Goal: Transaction & Acquisition: Purchase product/service

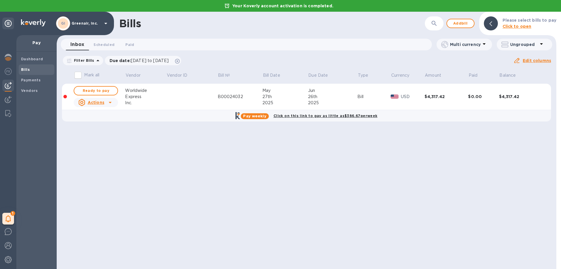
click at [352, 216] on div "Bills ​ Add bill Please select bills to pay Click to open Inbox 0 Scheduled 0 P…" at bounding box center [307, 140] width 500 height 257
drag, startPoint x: 89, startPoint y: 90, endPoint x: 150, endPoint y: 126, distance: 70.2
click at [89, 89] on span "Ready to pay" at bounding box center [96, 90] width 34 height 7
checkbox input "true"
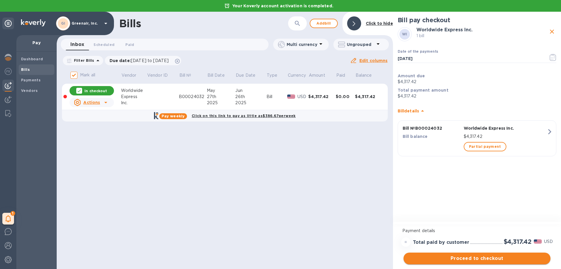
click at [486, 257] on span "Proceed to checkout" at bounding box center [477, 258] width 138 height 7
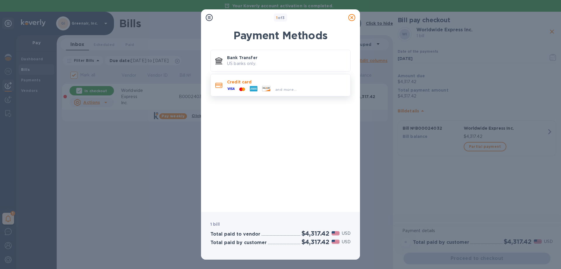
click at [292, 85] on div "and more..." at bounding box center [262, 89] width 74 height 9
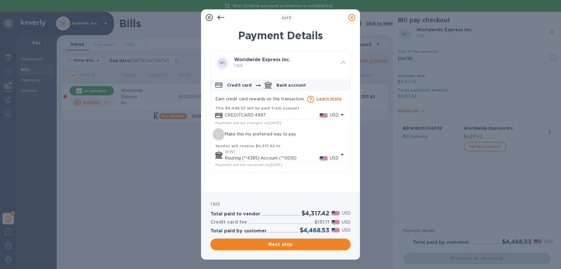
click at [217, 133] on input "Make this my preferred way to pay" at bounding box center [218, 134] width 12 height 12
checkbox input "true"
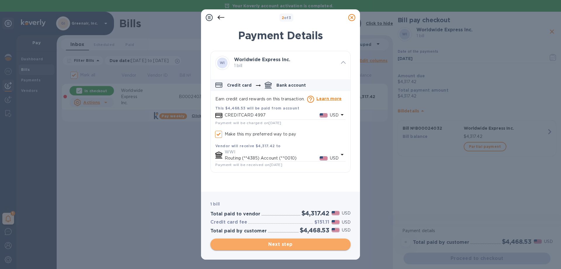
click at [289, 245] on span "Next step" at bounding box center [280, 244] width 131 height 7
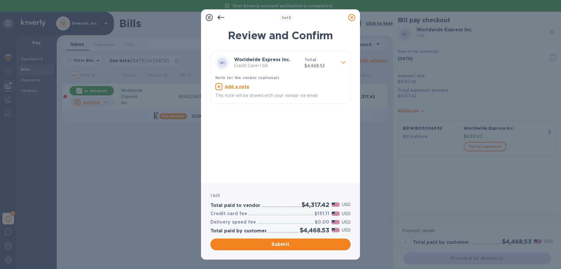
click at [220, 88] on icon at bounding box center [218, 86] width 7 height 7
click at [237, 88] on textarea at bounding box center [275, 87] width 121 height 5
paste textarea "B00024032"
type textarea "Payment - Inv. No. B00024032"
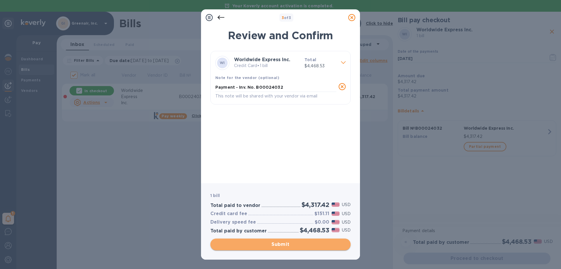
click at [278, 246] on span "Submit" at bounding box center [280, 244] width 131 height 7
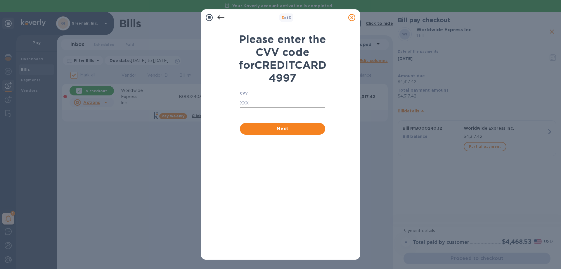
click at [256, 108] on input "text" at bounding box center [282, 103] width 85 height 9
type input "730"
drag, startPoint x: 281, startPoint y: 141, endPoint x: 350, endPoint y: 176, distance: 77.3
click at [281, 132] on span "Next" at bounding box center [283, 128] width 76 height 7
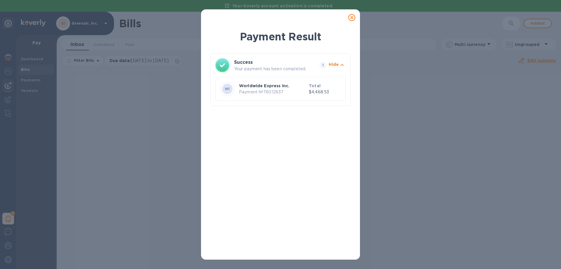
click at [269, 70] on p "Your payment has been completed." at bounding box center [275, 69] width 83 height 6
click at [227, 89] on b "WI" at bounding box center [227, 89] width 5 height 4
click at [353, 18] on icon at bounding box center [351, 17] width 7 height 7
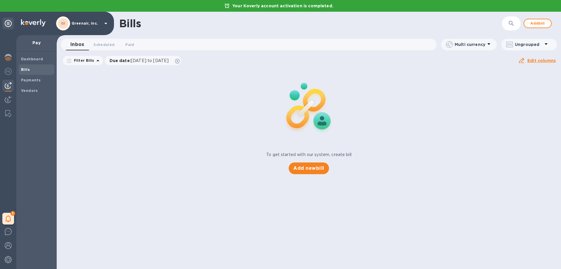
click at [127, 44] on span "Paid 0" at bounding box center [129, 45] width 9 height 6
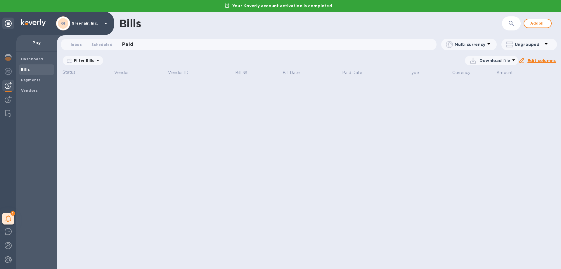
click at [0, 0] on p "Paid date : [DATE] to [DATE]" at bounding box center [0, 0] width 0 height 0
click at [0, 0] on u "Apply" at bounding box center [0, 0] width 0 height 0
click at [212, 123] on div "Bills ​ Add bill Inbox 0 Scheduled 0 Paid 0 Multi currency Ungrouped Filter Bil…" at bounding box center [309, 140] width 505 height 257
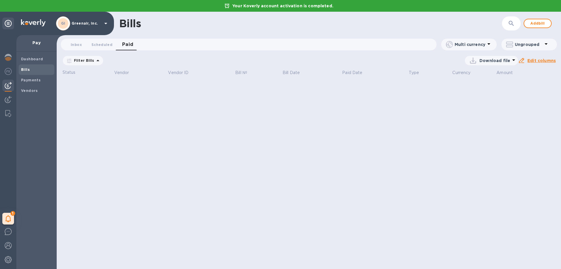
click at [96, 61] on icon at bounding box center [97, 60] width 3 height 1
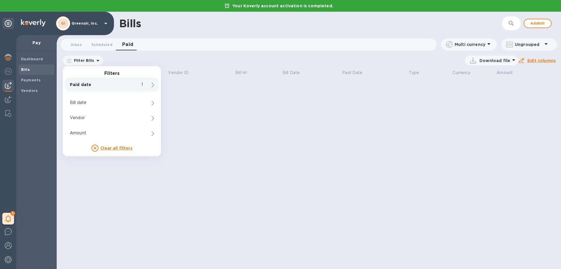
click at [117, 83] on p "Paid date" at bounding box center [102, 85] width 64 height 6
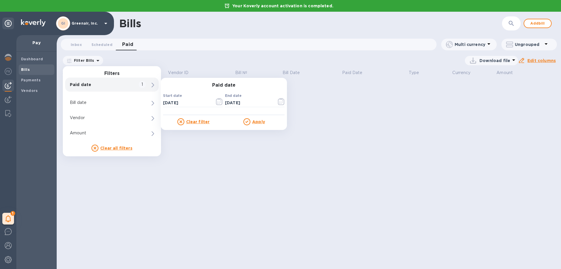
click at [254, 122] on u "Apply" at bounding box center [258, 121] width 13 height 5
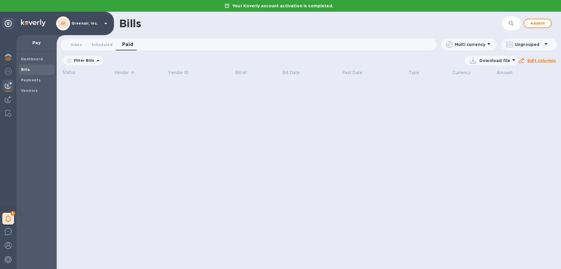
click at [118, 72] on p "Vendor" at bounding box center [121, 73] width 15 height 6
click at [100, 41] on button "Scheduled 0" at bounding box center [102, 45] width 30 height 12
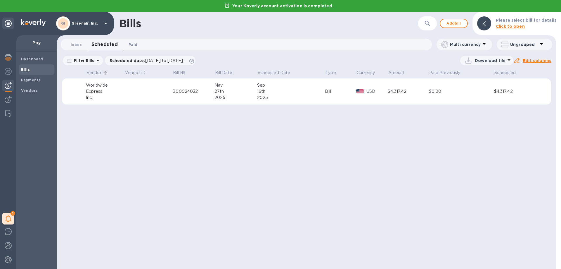
click at [137, 42] on span "Paid 0" at bounding box center [133, 45] width 9 height 6
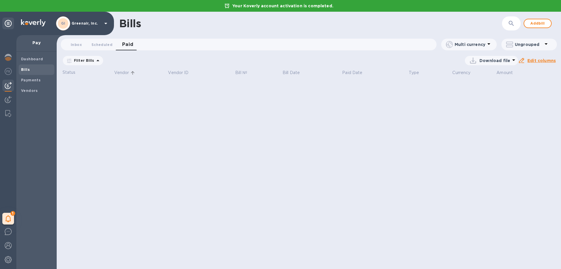
click at [70, 62] on icon at bounding box center [69, 60] width 5 height 5
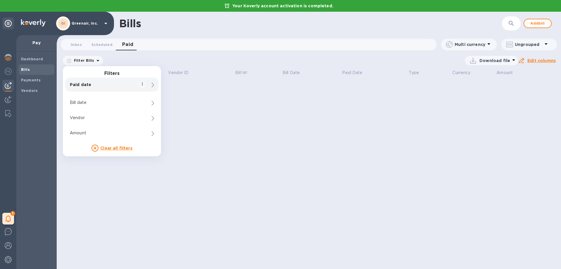
click at [86, 86] on p "Paid date" at bounding box center [102, 85] width 64 height 6
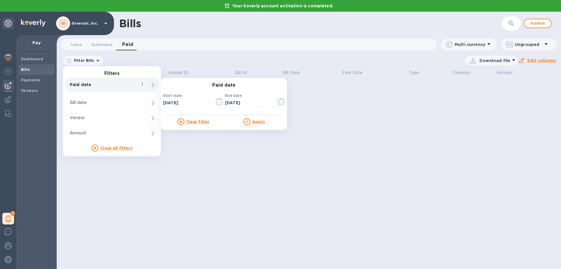
click at [148, 84] on div "Paid date 1" at bounding box center [112, 84] width 94 height 14
click at [219, 100] on icon "button" at bounding box center [219, 101] width 7 height 7
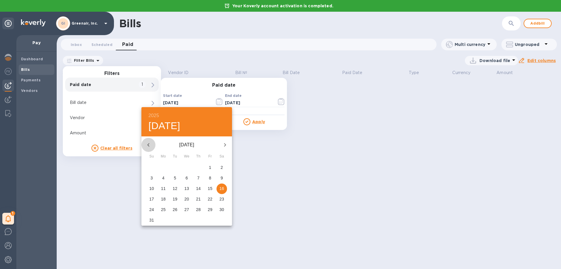
click at [148, 145] on icon "button" at bounding box center [148, 144] width 7 height 7
click at [148, 145] on icon "button" at bounding box center [148, 145] width 2 height 4
click at [151, 168] on p "1" at bounding box center [152, 167] width 2 height 6
type input "[DATE]"
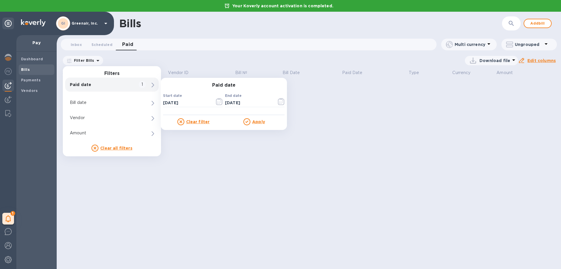
click at [259, 121] on u "Apply" at bounding box center [258, 121] width 13 height 5
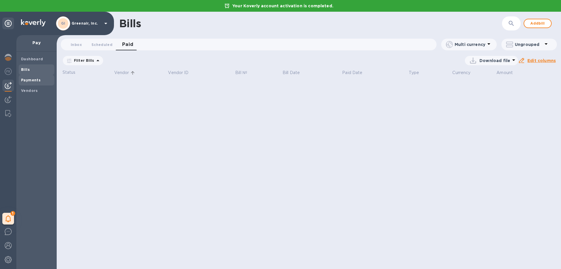
click at [35, 80] on b "Payments" at bounding box center [31, 80] width 20 height 4
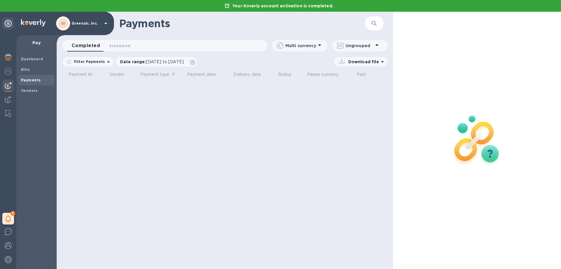
click at [160, 75] on p "Payment type" at bounding box center [154, 74] width 29 height 6
click at [184, 62] on span "[DATE] to [DATE]" at bounding box center [165, 61] width 38 height 5
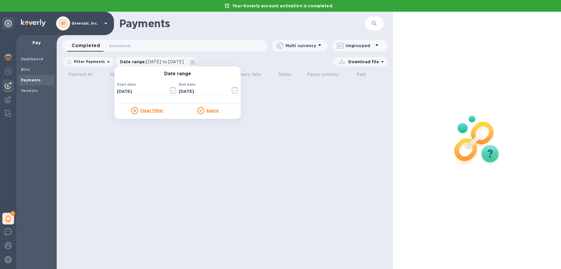
click at [208, 112] on u "Apply" at bounding box center [212, 110] width 13 height 5
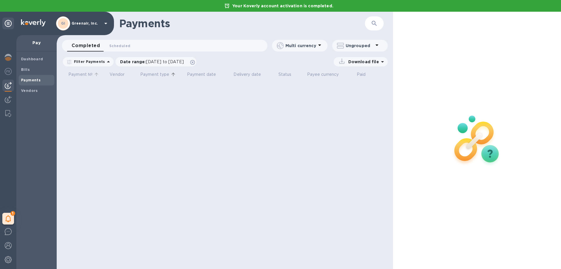
click at [82, 72] on p "Payment №" at bounding box center [80, 74] width 24 height 6
click at [29, 89] on b "Vendors" at bounding box center [29, 90] width 17 height 4
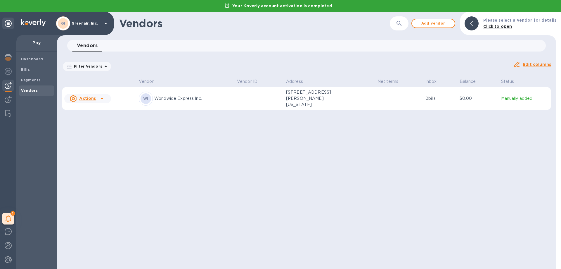
click at [215, 95] on p "Worldwide Express Inc." at bounding box center [193, 98] width 78 height 6
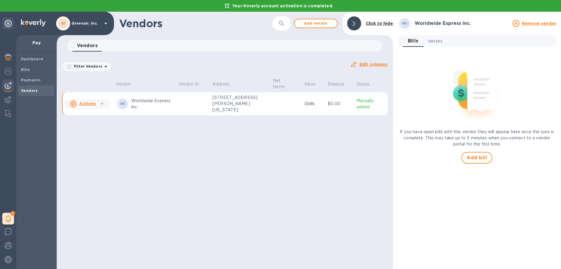
click at [435, 43] on span "Details 0" at bounding box center [436, 41] width 14 height 6
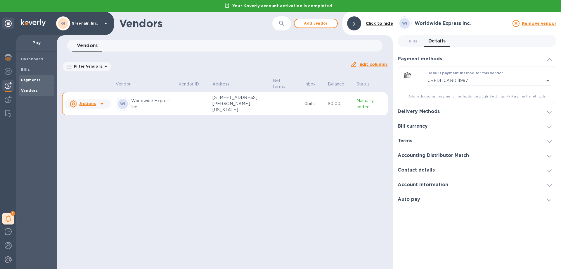
click at [35, 79] on b "Payments" at bounding box center [31, 80] width 20 height 4
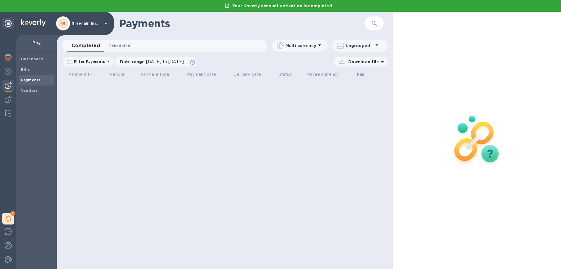
click at [125, 46] on span "Scheduled 0" at bounding box center [119, 46] width 21 height 6
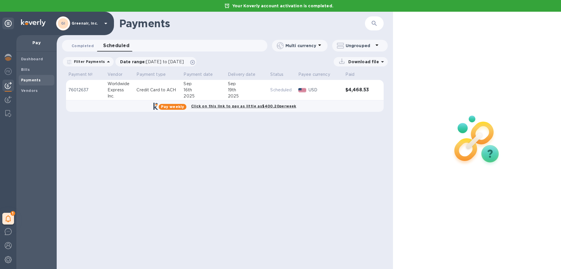
click at [82, 46] on span "Completed 0" at bounding box center [83, 46] width 22 height 6
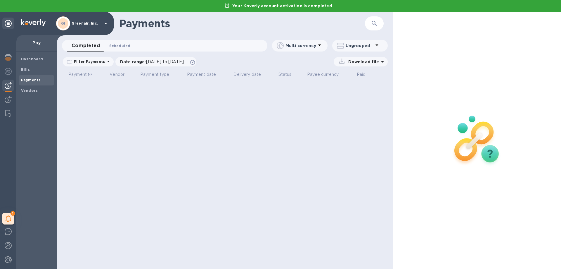
click at [121, 47] on span "Scheduled 0" at bounding box center [119, 46] width 21 height 6
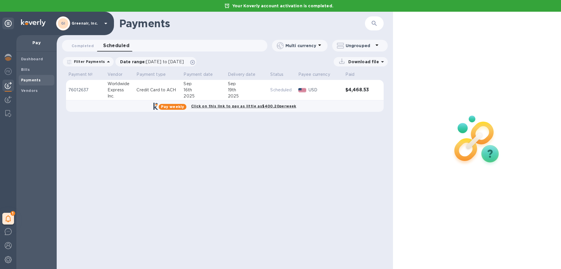
click at [337, 194] on div "Payments ​ Completed 0 Scheduled 0 Multi currency Ungrouped Filter Payments Dat…" at bounding box center [225, 140] width 336 height 257
click at [336, 193] on div "Payments ​ Completed 0 Scheduled 0 Multi currency Ungrouped Filter Payments Dat…" at bounding box center [225, 140] width 336 height 257
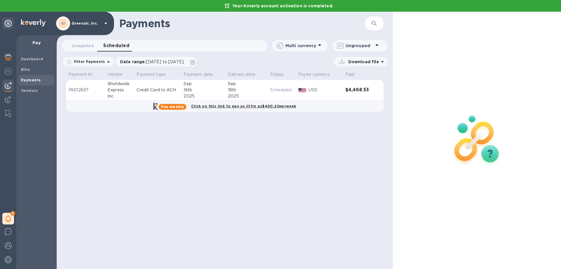
click at [336, 193] on div "Payments ​ Completed 0 Scheduled 0 Multi currency Ungrouped Filter Payments Dat…" at bounding box center [225, 140] width 336 height 257
click at [334, 159] on div "Payments ​ Completed 0 Scheduled 0 Multi currency Ungrouped Filter Payments Dat…" at bounding box center [225, 140] width 336 height 257
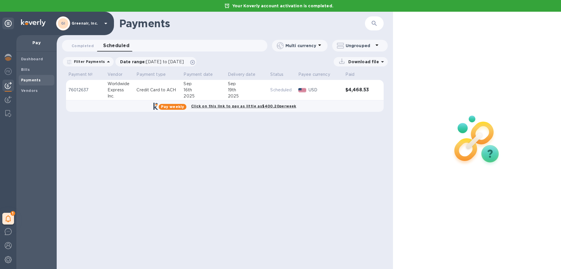
click at [334, 159] on div "Payments ​ Completed 0 Scheduled 0 Multi currency Ungrouped Filter Payments Dat…" at bounding box center [225, 140] width 336 height 257
click at [383, 61] on icon at bounding box center [382, 61] width 3 height 1
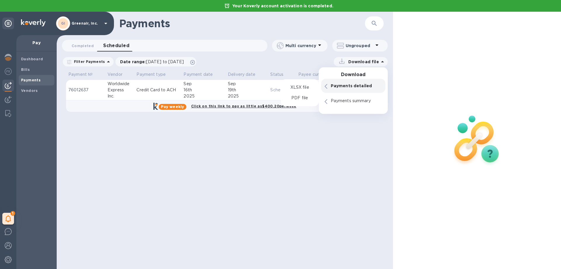
click at [355, 86] on p "Payments detailed" at bounding box center [356, 86] width 51 height 6
click at [342, 87] on p "Payments detailed" at bounding box center [356, 86] width 51 height 6
click at [301, 99] on p "PDF file" at bounding box center [299, 98] width 17 height 6
click at [269, 186] on div "Payments ​ Completed 0 Scheduled 0 Multi currency Ungrouped Filter Payments Dat…" at bounding box center [225, 140] width 336 height 257
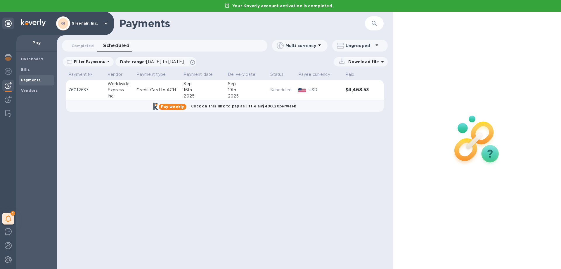
click at [269, 186] on div "Payments ​ Completed 0 Scheduled 0 Multi currency Ungrouped Filter Payments Dat…" at bounding box center [225, 140] width 336 height 257
click at [268, 186] on div "Payments ​ Completed 0 Scheduled 0 Multi currency Ungrouped Filter Payments Dat…" at bounding box center [225, 140] width 336 height 257
click at [29, 71] on span "Bills" at bounding box center [36, 70] width 31 height 6
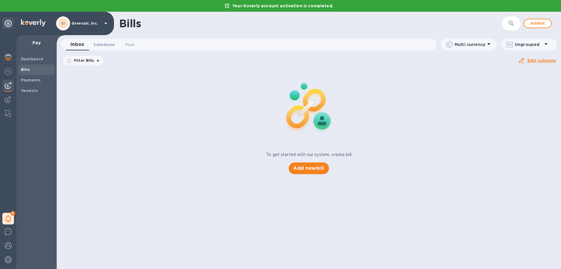
click at [105, 44] on span "Scheduled 0" at bounding box center [104, 45] width 21 height 6
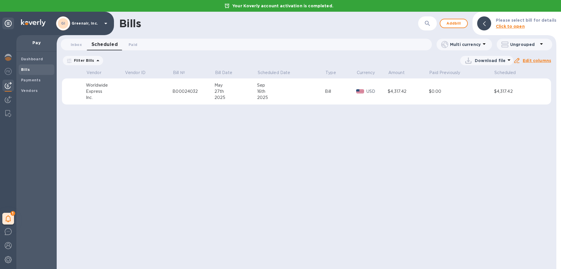
click at [493, 62] on p "Download file" at bounding box center [490, 61] width 31 height 6
click at [475, 93] on li "PDF file" at bounding box center [488, 91] width 40 height 16
click at [312, 197] on div "Bills ​ Add bill Please select bill for details Click to open Inbox 0 Scheduled…" at bounding box center [307, 140] width 500 height 257
click at [137, 46] on span "Paid 0" at bounding box center [133, 45] width 12 height 6
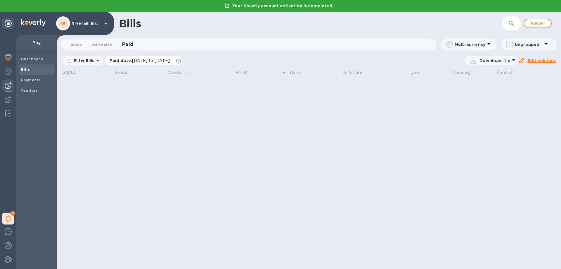
click at [170, 62] on span "[DATE] to [DATE]" at bounding box center [151, 60] width 38 height 5
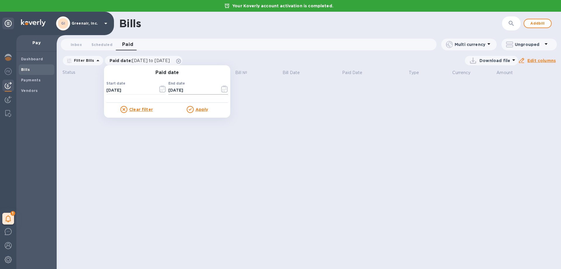
click at [223, 90] on icon "button" at bounding box center [224, 88] width 7 height 7
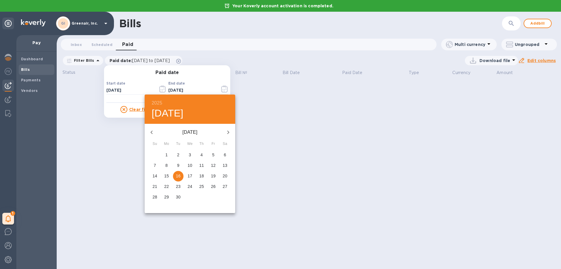
click at [224, 177] on p "20" at bounding box center [225, 176] width 5 height 6
type input "[DATE]"
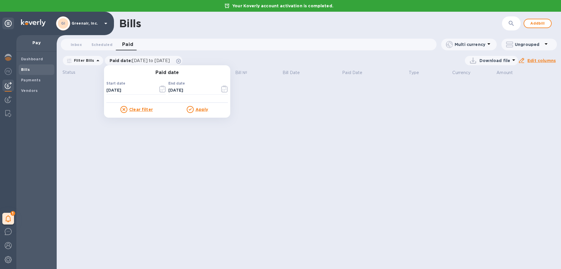
click at [197, 110] on u "Apply" at bounding box center [202, 109] width 13 height 5
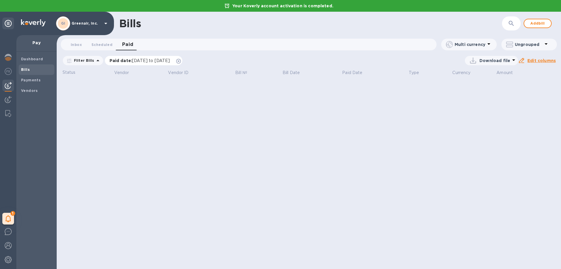
click at [163, 61] on span "[DATE] to [DATE]" at bounding box center [151, 60] width 38 height 5
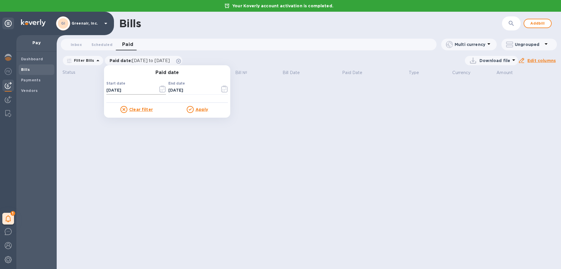
click at [161, 88] on icon "button" at bounding box center [162, 88] width 7 height 7
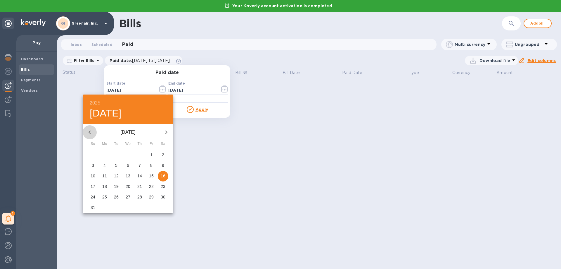
click at [93, 131] on button "button" at bounding box center [90, 132] width 14 height 14
click at [93, 132] on icon "button" at bounding box center [89, 132] width 7 height 7
click at [163, 134] on icon "button" at bounding box center [166, 132] width 7 height 7
click at [92, 155] on p "1" at bounding box center [93, 155] width 2 height 6
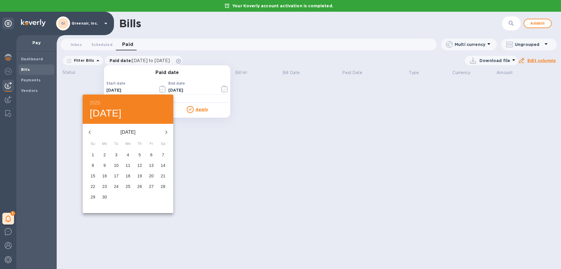
type input "[DATE]"
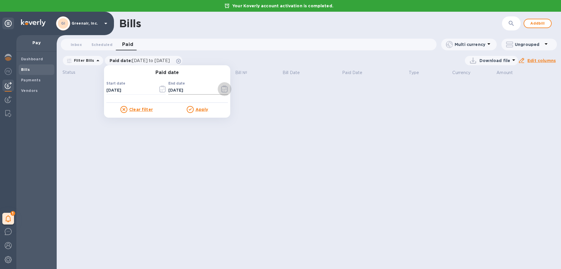
click at [221, 92] on icon "button" at bounding box center [224, 88] width 6 height 7
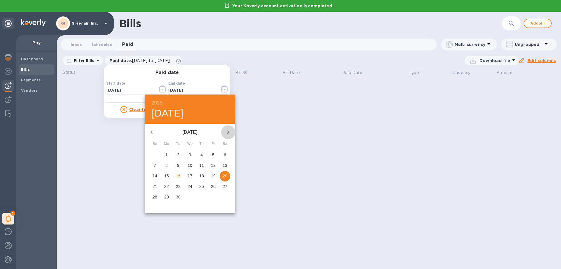
click at [228, 135] on icon "button" at bounding box center [228, 132] width 7 height 7
click at [187, 154] on span "1" at bounding box center [190, 155] width 11 height 6
type input "[DATE]"
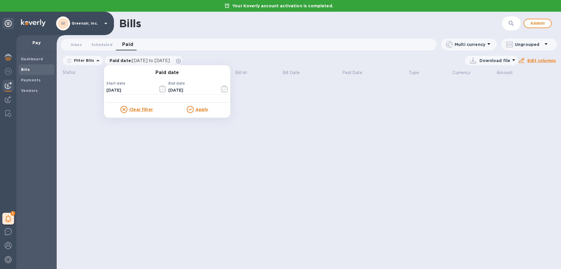
click at [201, 110] on u "Apply" at bounding box center [202, 109] width 13 height 5
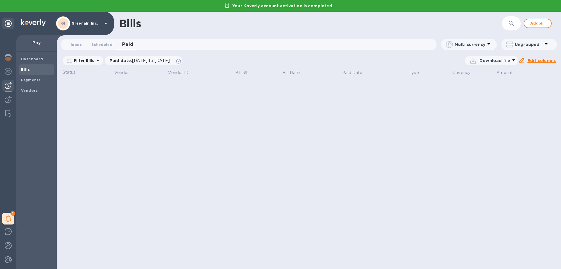
click at [66, 72] on p "Status" at bounding box center [79, 72] width 32 height 6
click at [74, 45] on span "Inbox 0" at bounding box center [76, 45] width 11 height 6
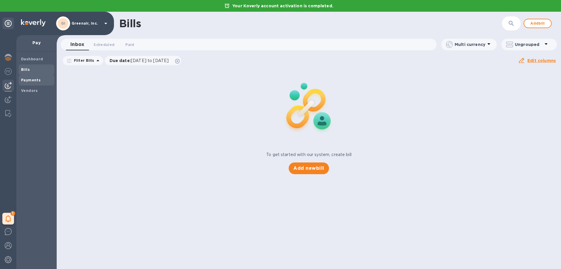
click at [23, 80] on b "Payments" at bounding box center [31, 80] width 20 height 4
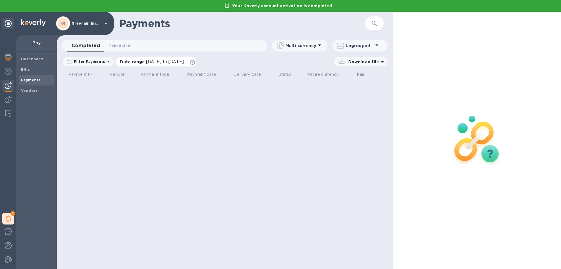
click at [184, 61] on span "[DATE] to [DATE]" at bounding box center [165, 61] width 38 height 5
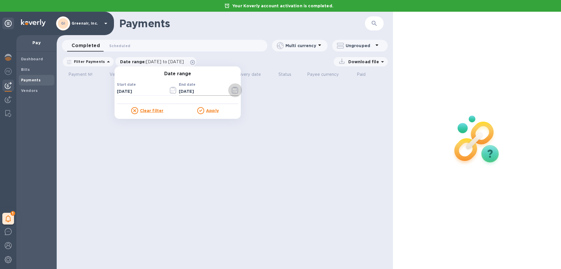
click at [232, 89] on icon "button" at bounding box center [235, 90] width 7 height 7
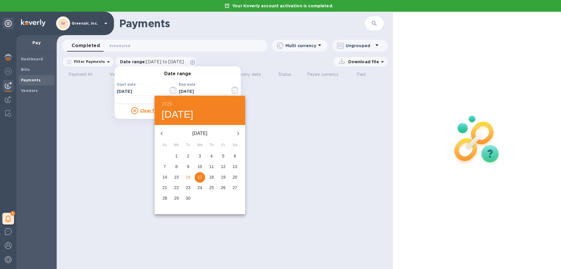
click at [233, 175] on p "20" at bounding box center [235, 177] width 5 height 6
type input "[DATE]"
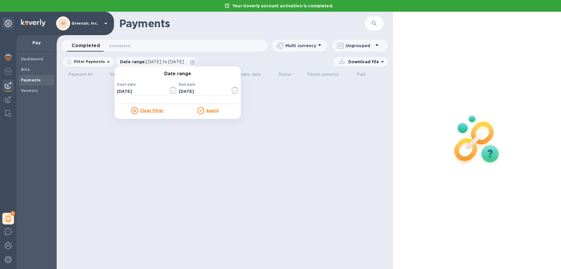
click at [207, 108] on u "Apply" at bounding box center [212, 110] width 13 height 5
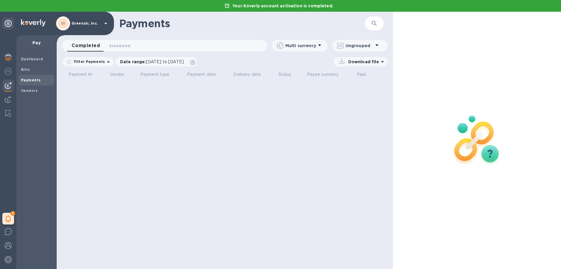
click at [201, 114] on div "Payments ​ Completed 0 Scheduled 0 Multi currency Ungrouped Filter Payments Dat…" at bounding box center [225, 140] width 336 height 257
click at [120, 44] on span "Scheduled 0" at bounding box center [119, 46] width 21 height 6
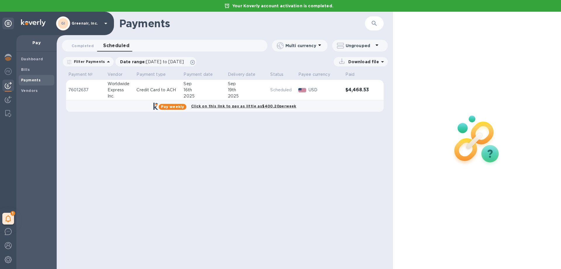
click at [372, 62] on p "Download file" at bounding box center [362, 62] width 33 height 6
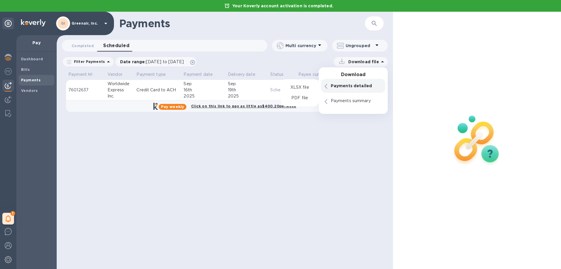
click at [370, 85] on p "Payments detailed" at bounding box center [356, 86] width 51 height 6
click at [345, 87] on p "Payments detailed" at bounding box center [356, 86] width 51 height 6
click at [301, 99] on p "PDF file" at bounding box center [299, 98] width 17 height 6
